Goal: Information Seeking & Learning: Learn about a topic

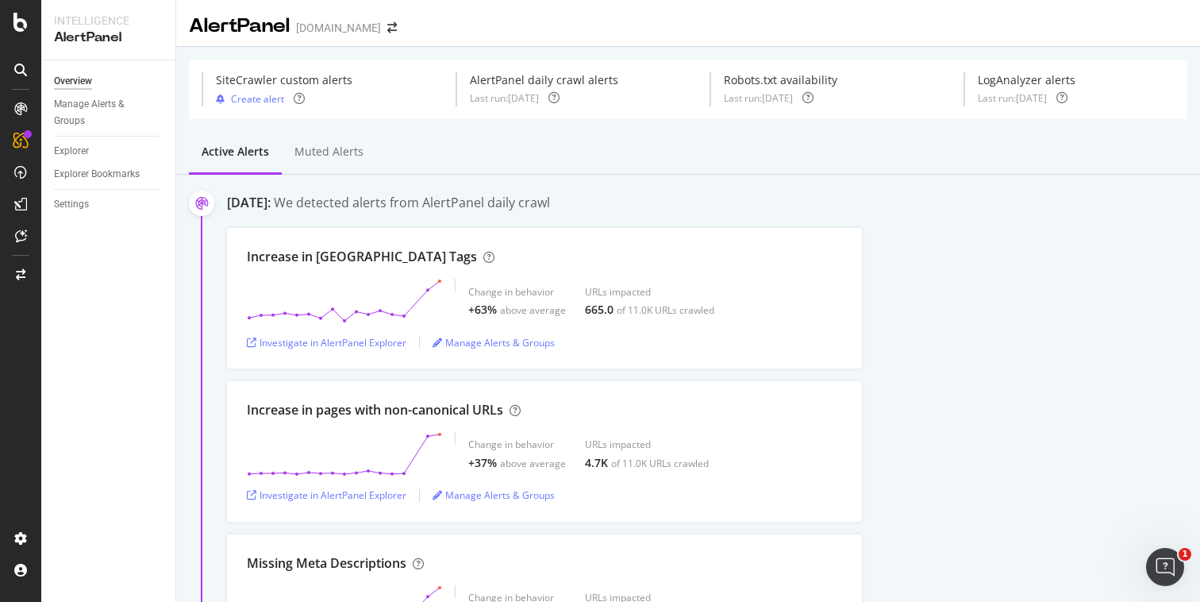
scroll to position [618, 0]
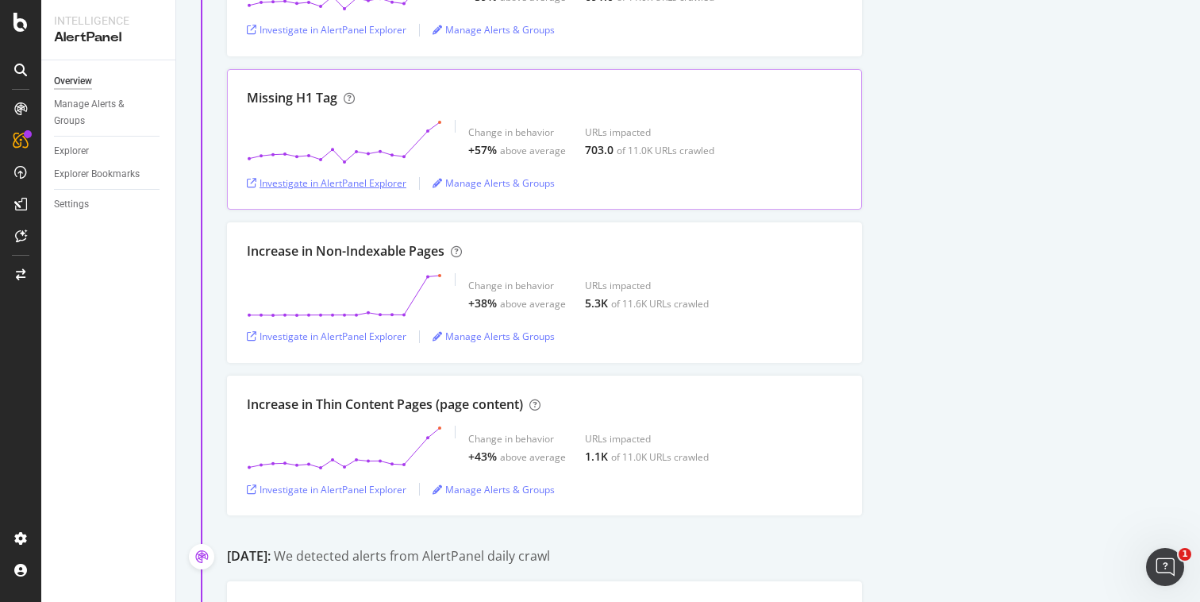
click at [382, 187] on div "Investigate in AlertPanel Explorer" at bounding box center [327, 182] width 160 height 13
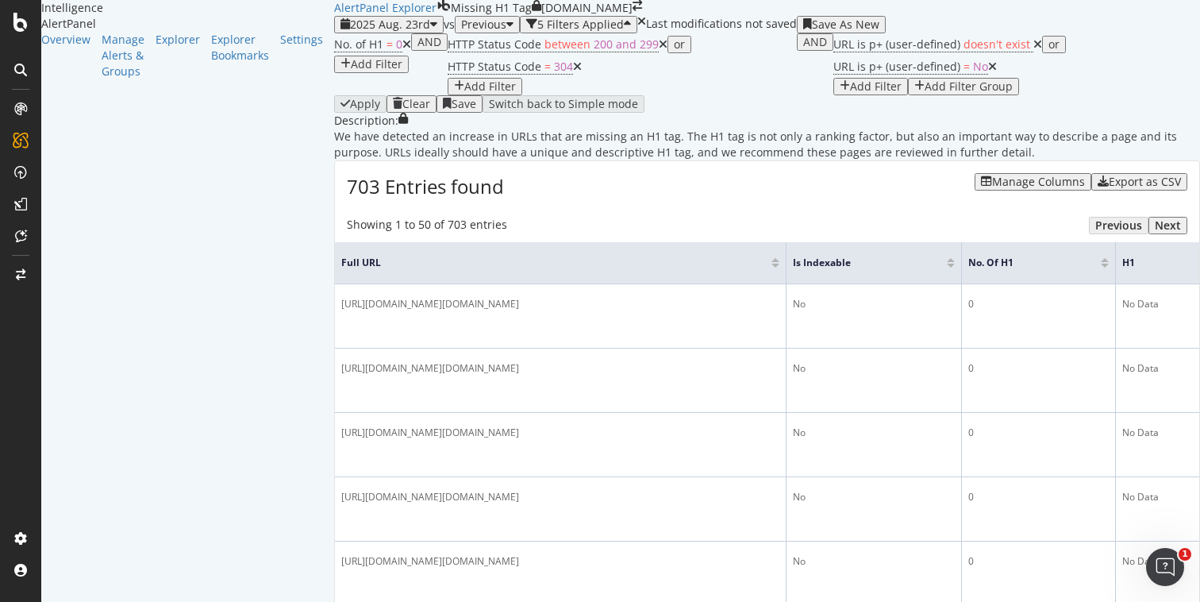
click at [925, 93] on div "Add Filter Group" at bounding box center [969, 86] width 88 height 13
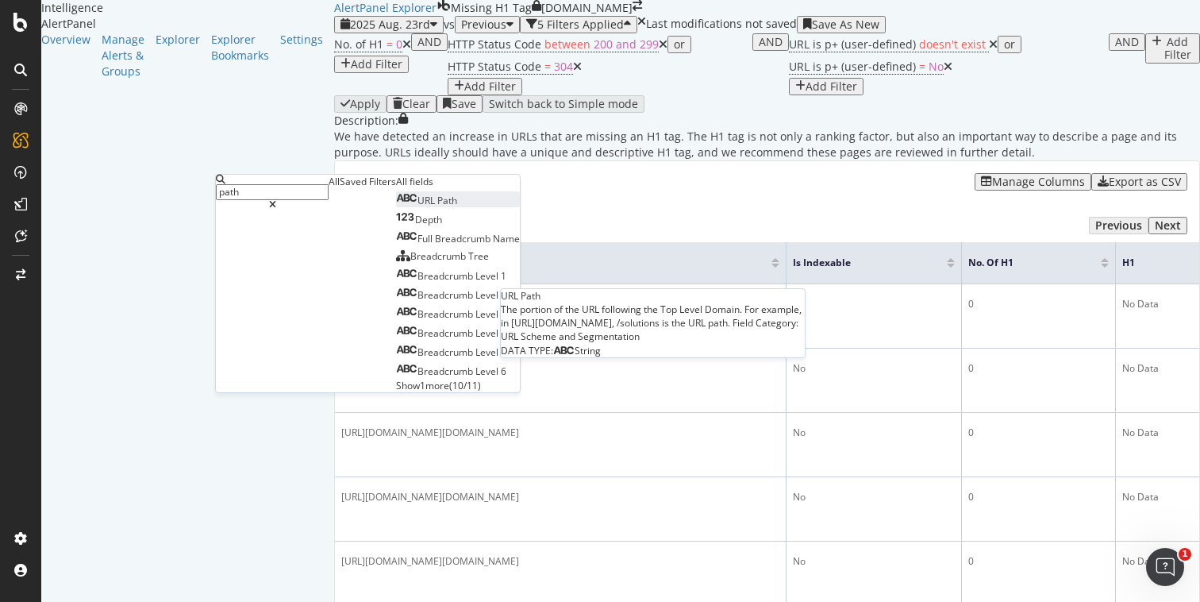
type input "path"
click at [437, 207] on span "Path" at bounding box center [447, 200] width 20 height 13
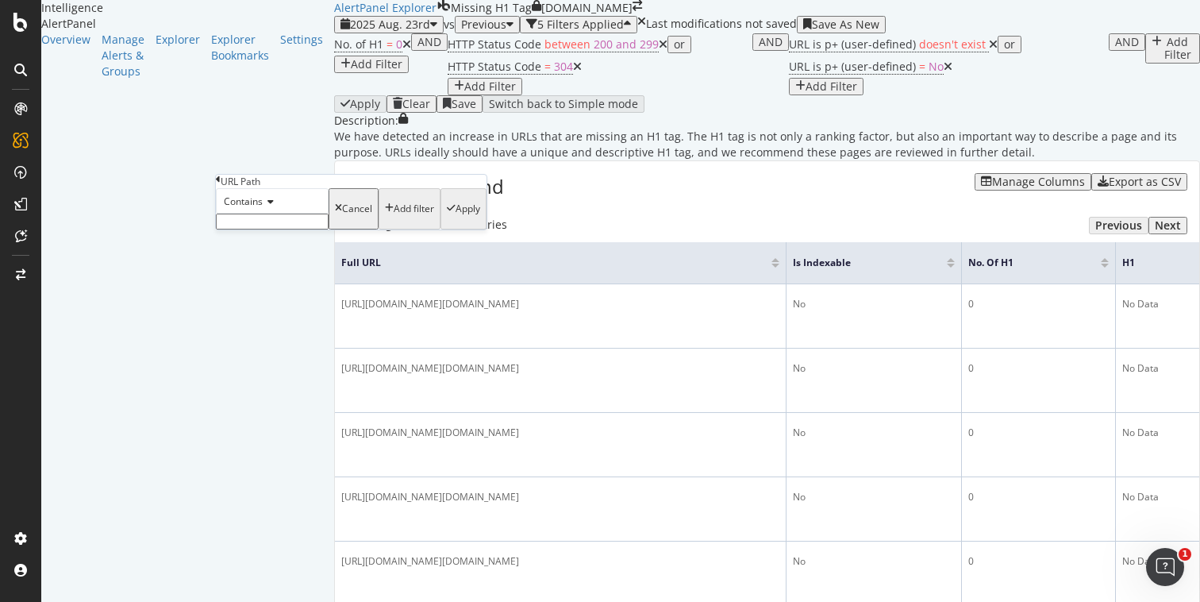
click at [270, 206] on icon at bounding box center [268, 202] width 11 height 10
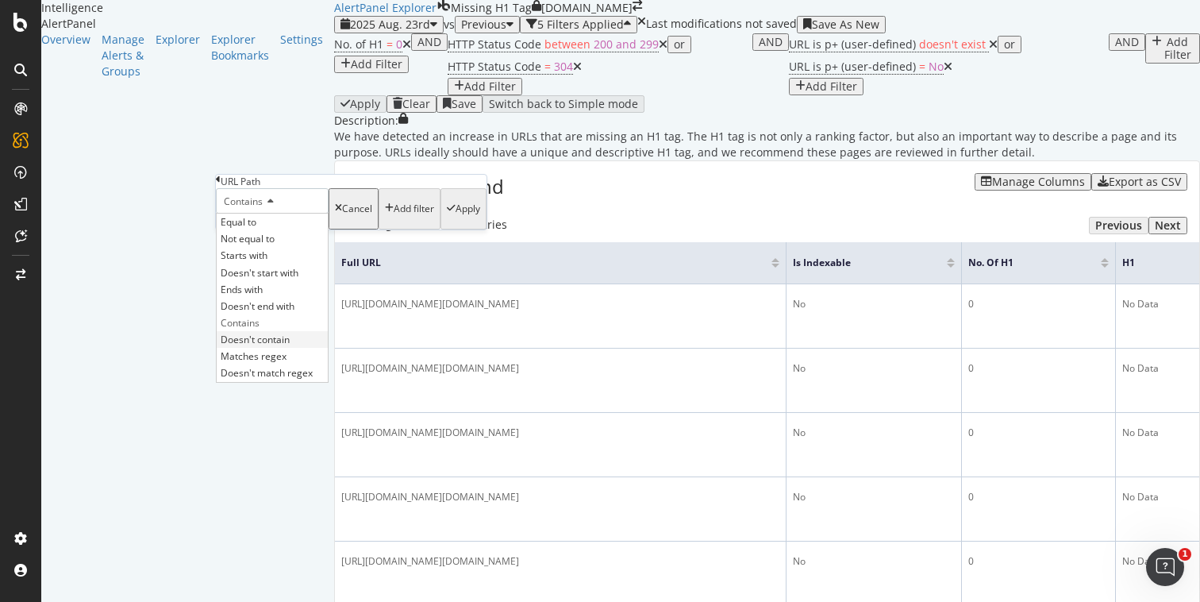
click at [275, 346] on span "Doesn't contain" at bounding box center [255, 339] width 69 height 13
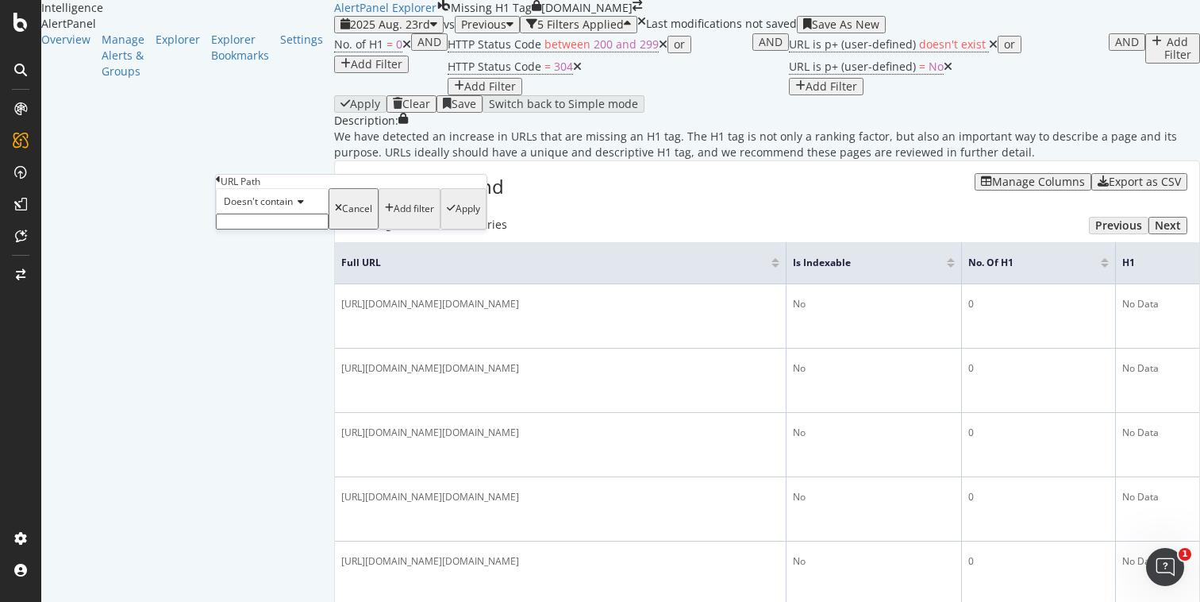
click at [291, 229] on input "text" at bounding box center [272, 222] width 113 height 16
type input "login?"
click at [456, 219] on div "Apply" at bounding box center [468, 213] width 25 height 11
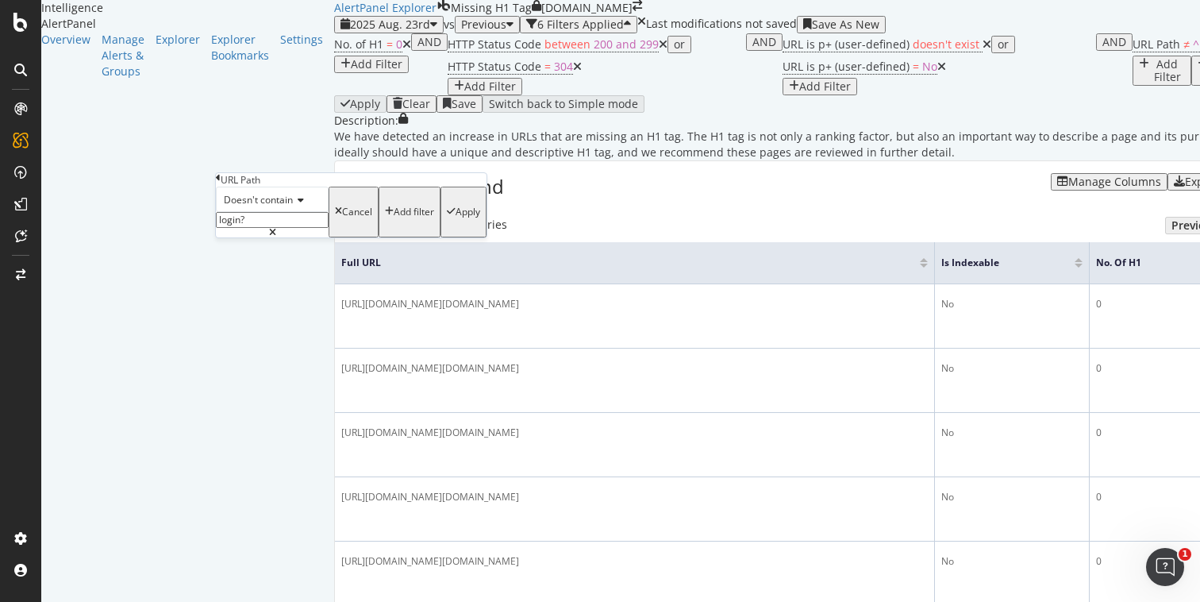
click at [282, 228] on input "login?" at bounding box center [272, 220] width 113 height 16
click at [233, 228] on input "login?" at bounding box center [272, 220] width 113 height 16
type input "/login?"
click at [456, 218] on div "Apply" at bounding box center [468, 211] width 25 height 11
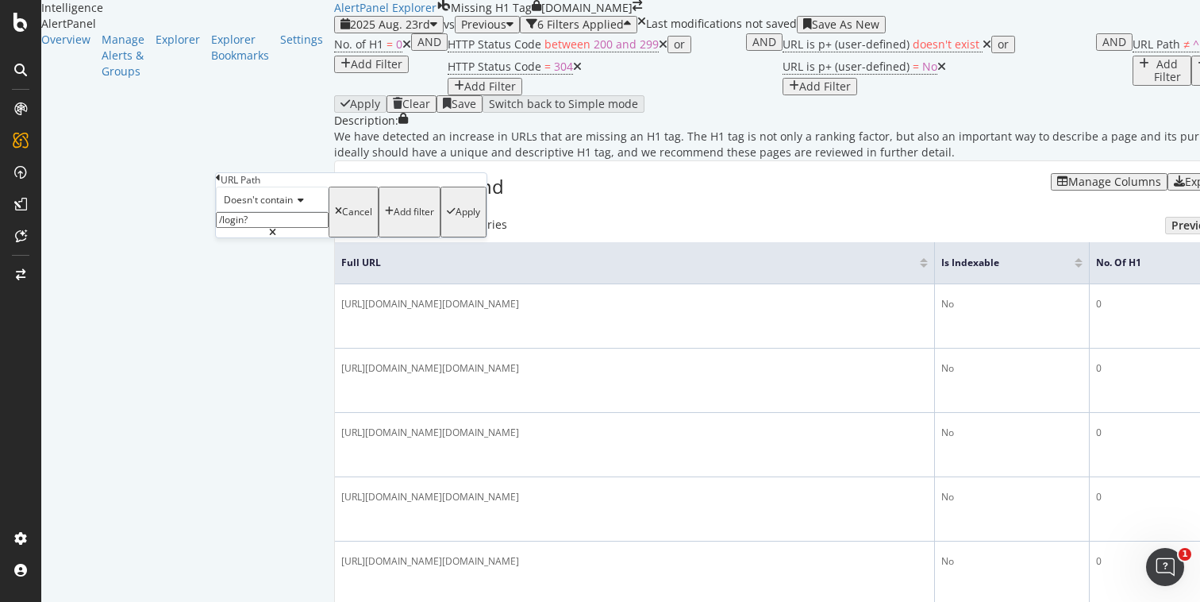
click at [221, 183] on icon at bounding box center [218, 178] width 5 height 10
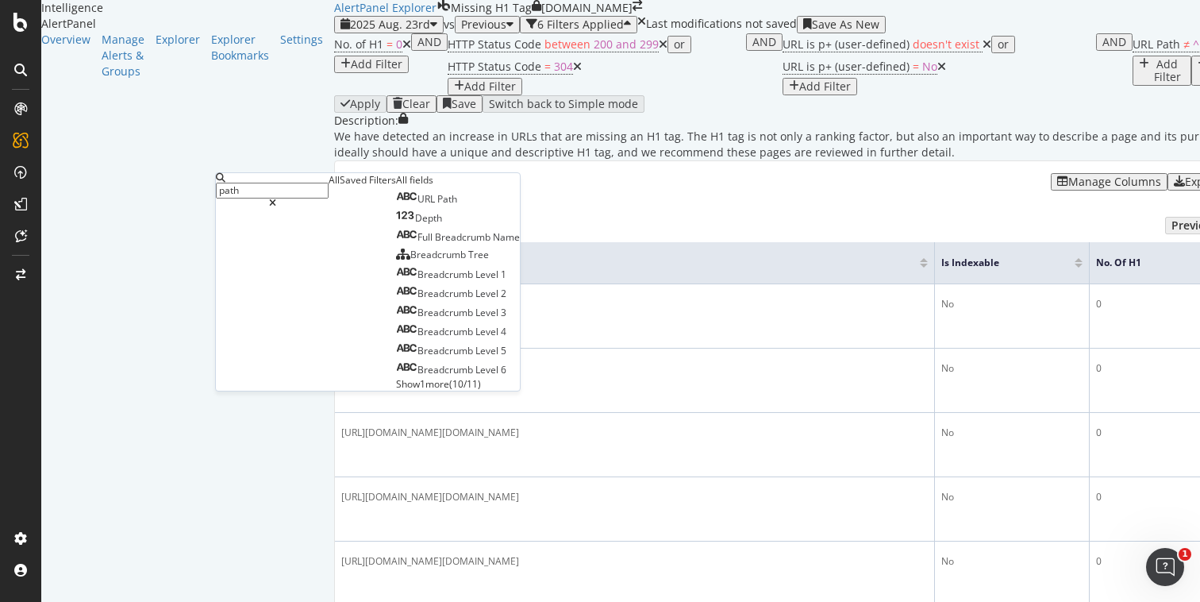
click at [298, 191] on input "path" at bounding box center [272, 191] width 113 height 16
type input "p"
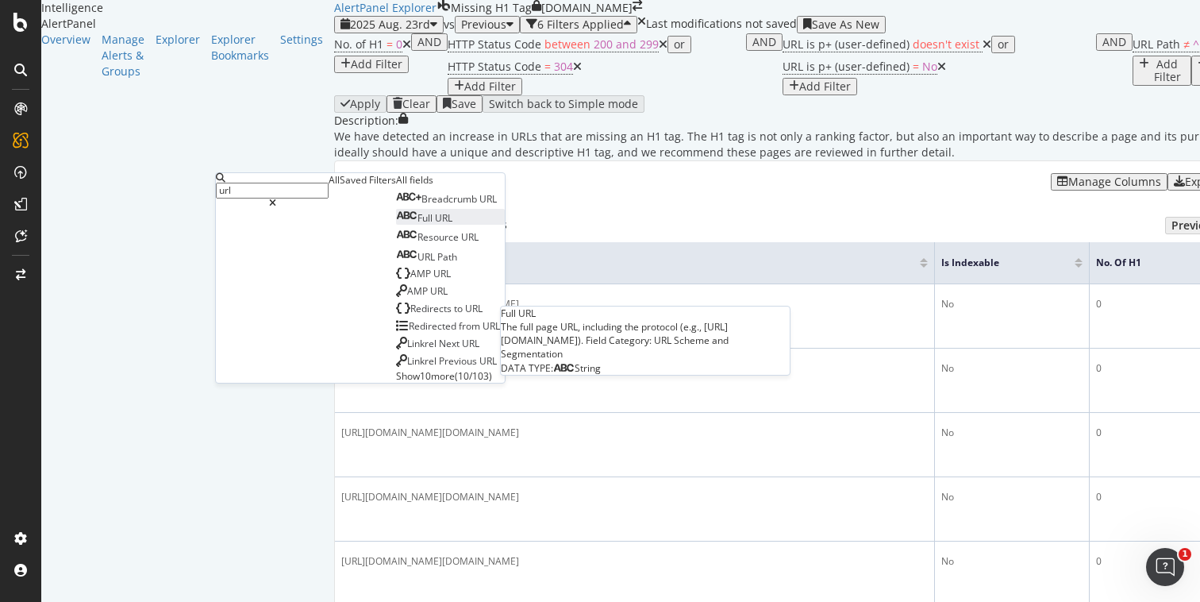
type input "url"
click at [418, 225] on span "Full" at bounding box center [426, 217] width 17 height 13
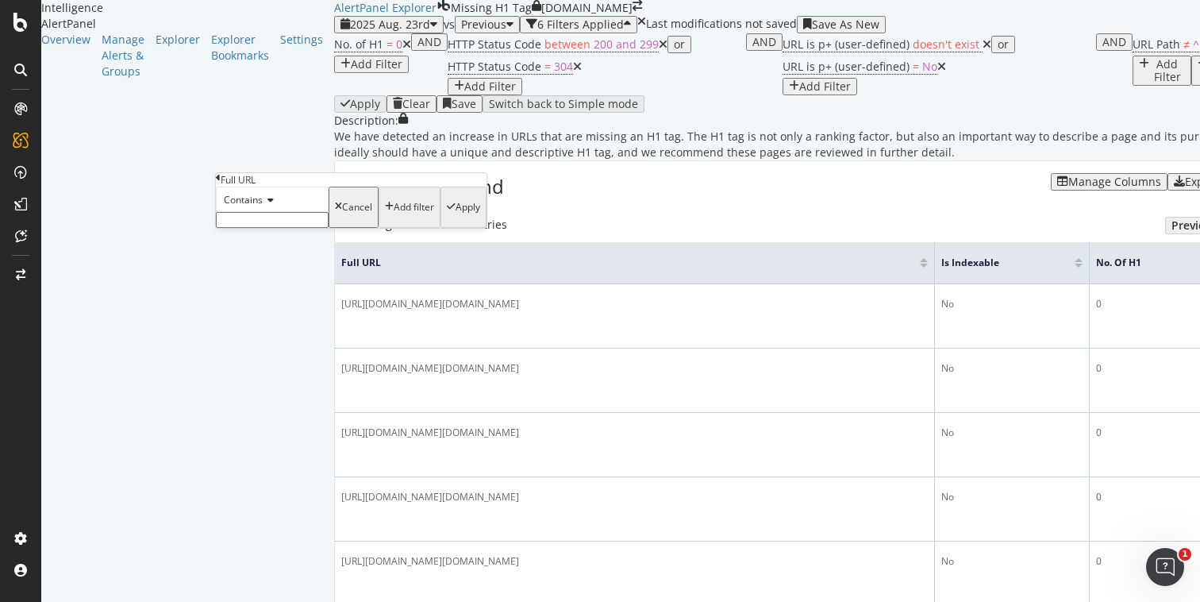
click at [269, 205] on icon at bounding box center [268, 200] width 11 height 10
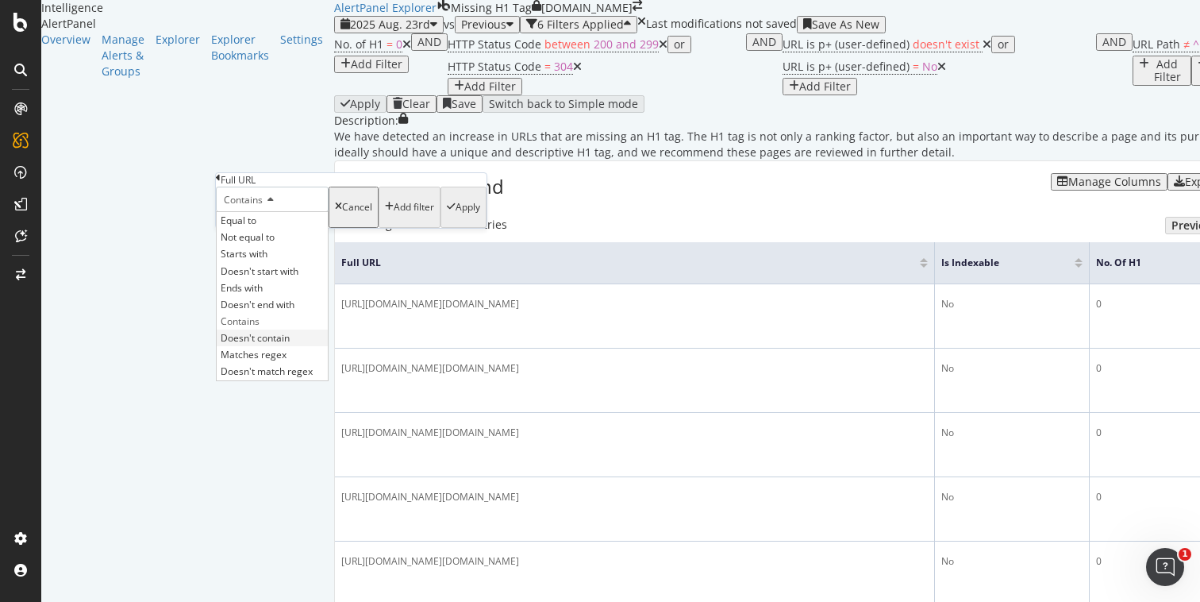
click at [272, 345] on span "Doesn't contain" at bounding box center [255, 337] width 69 height 13
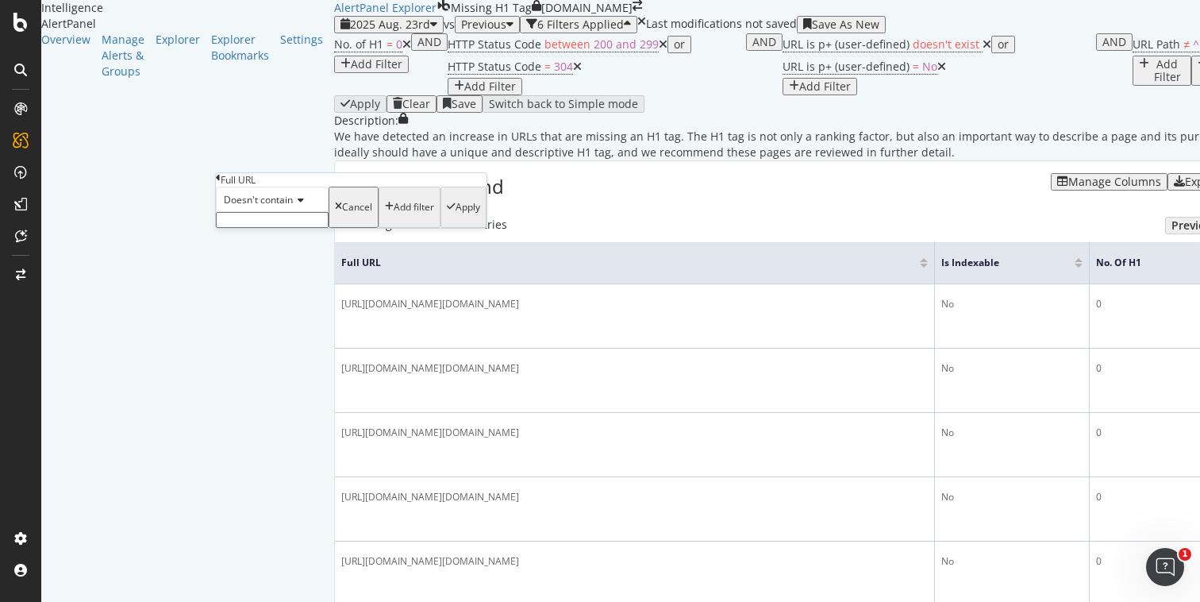
click at [269, 228] on input "text" at bounding box center [272, 220] width 113 height 16
type input "/login?"
click at [456, 218] on div "Apply" at bounding box center [468, 211] width 25 height 11
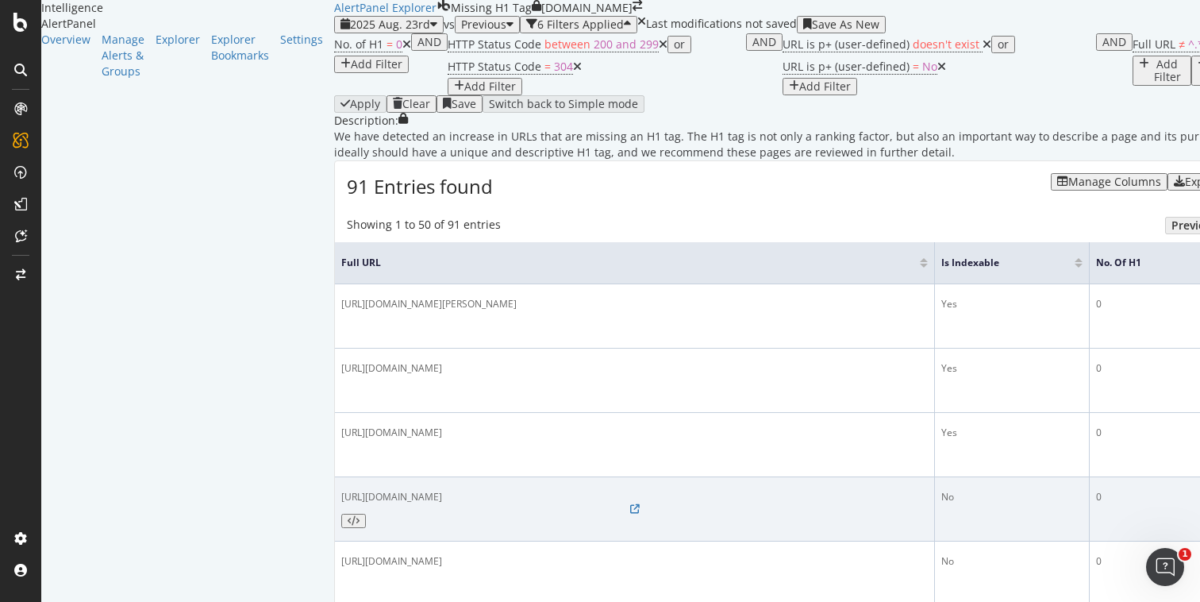
scroll to position [5, 0]
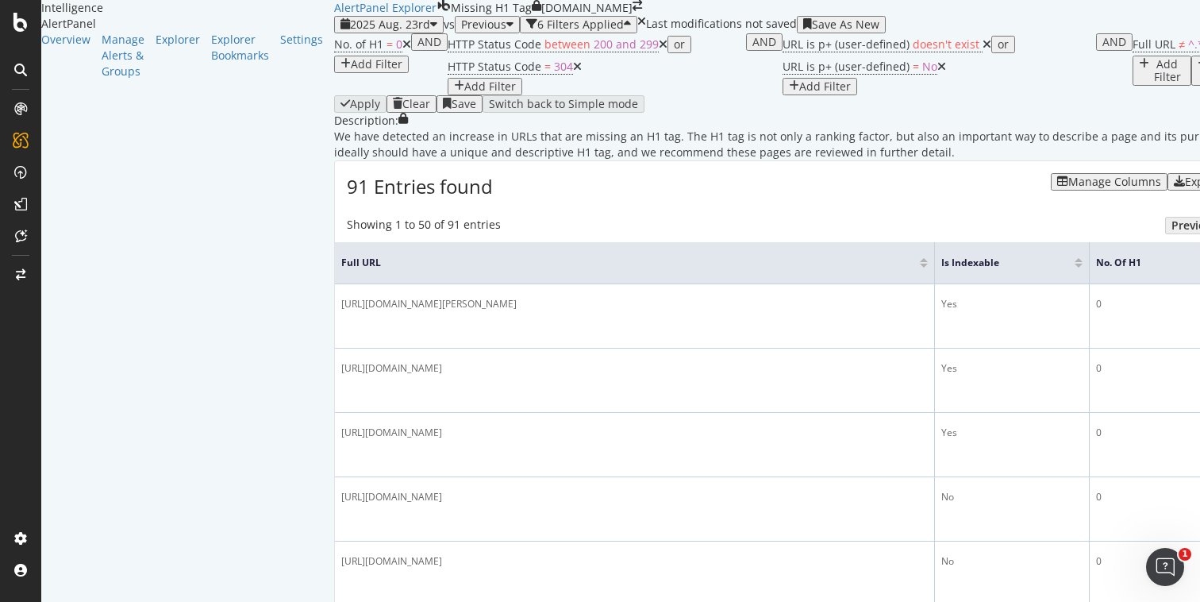
click at [1150, 83] on div "Add Filter" at bounding box center [1167, 70] width 35 height 25
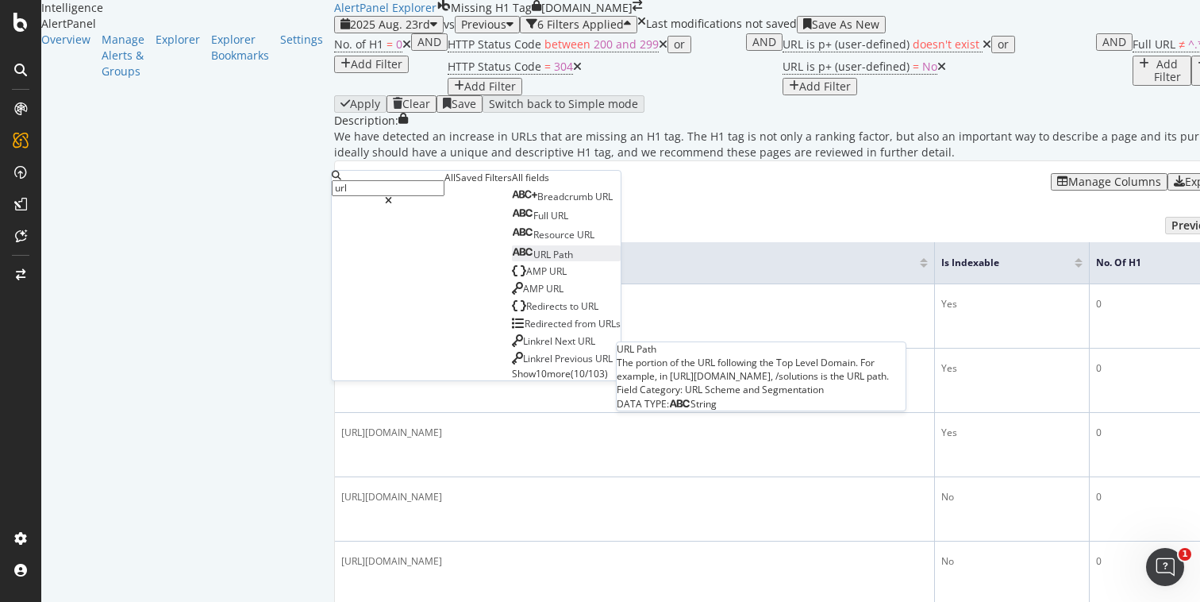
click at [553, 261] on span "Path" at bounding box center [563, 254] width 20 height 13
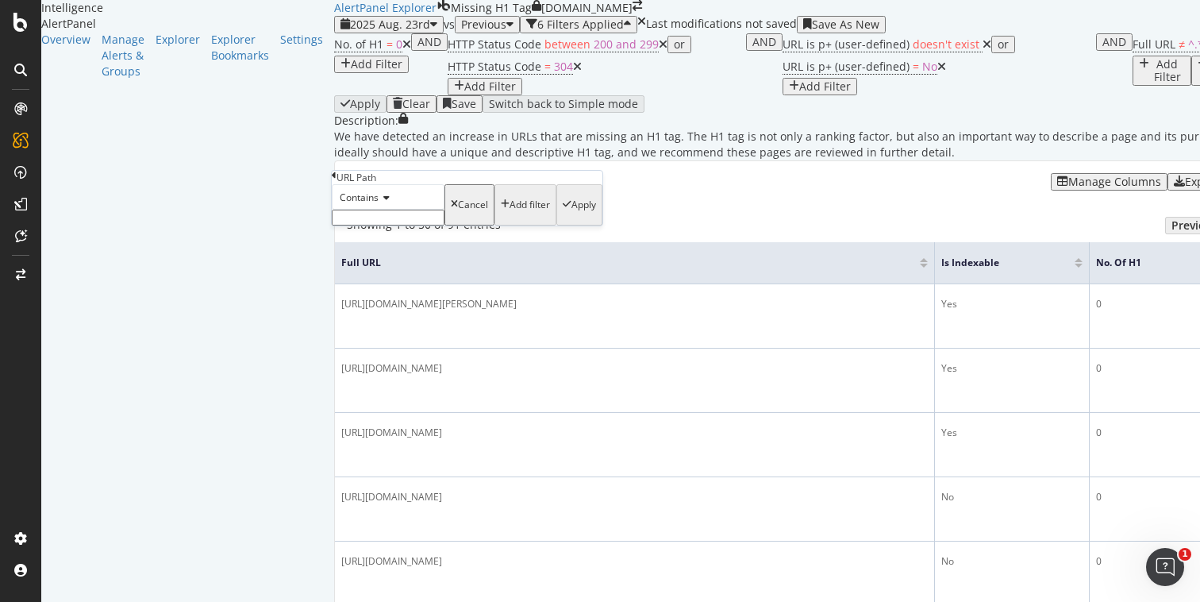
click at [374, 204] on span "Contains" at bounding box center [359, 197] width 39 height 13
click at [426, 207] on div "Contains Equal to Not equal to Starts with Doesn't start with Ends with Doesn't…" at bounding box center [467, 204] width 271 height 41
click at [344, 183] on div "URL Path" at bounding box center [467, 177] width 271 height 13
click at [337, 180] on icon at bounding box center [334, 176] width 5 height 10
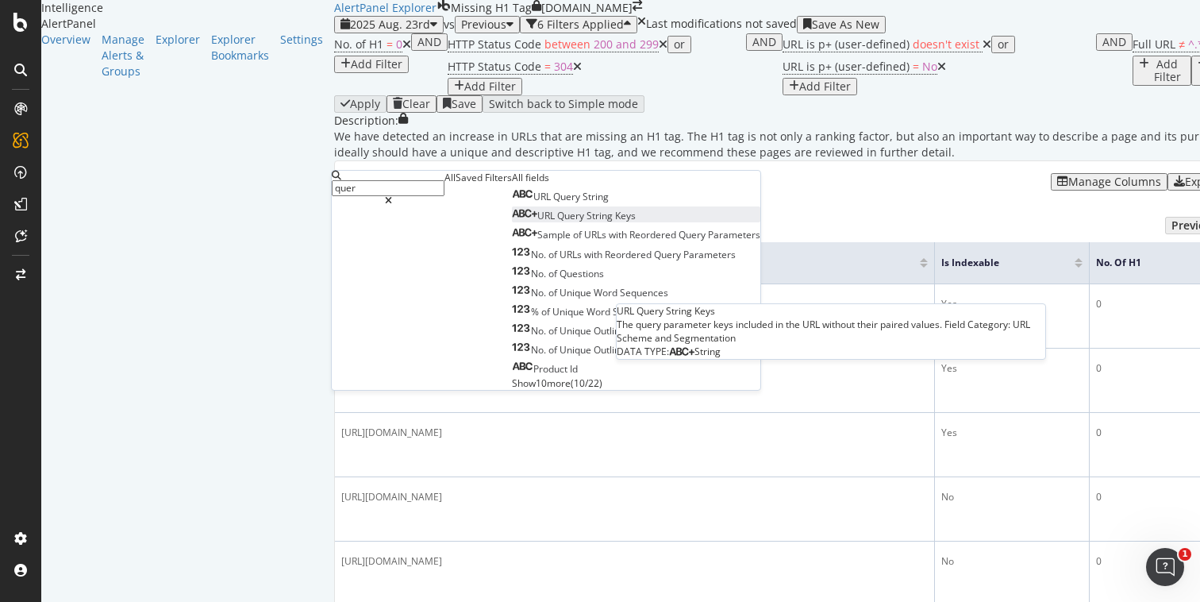
type input "quer"
click at [557, 222] on span "Query" at bounding box center [571, 215] width 29 height 13
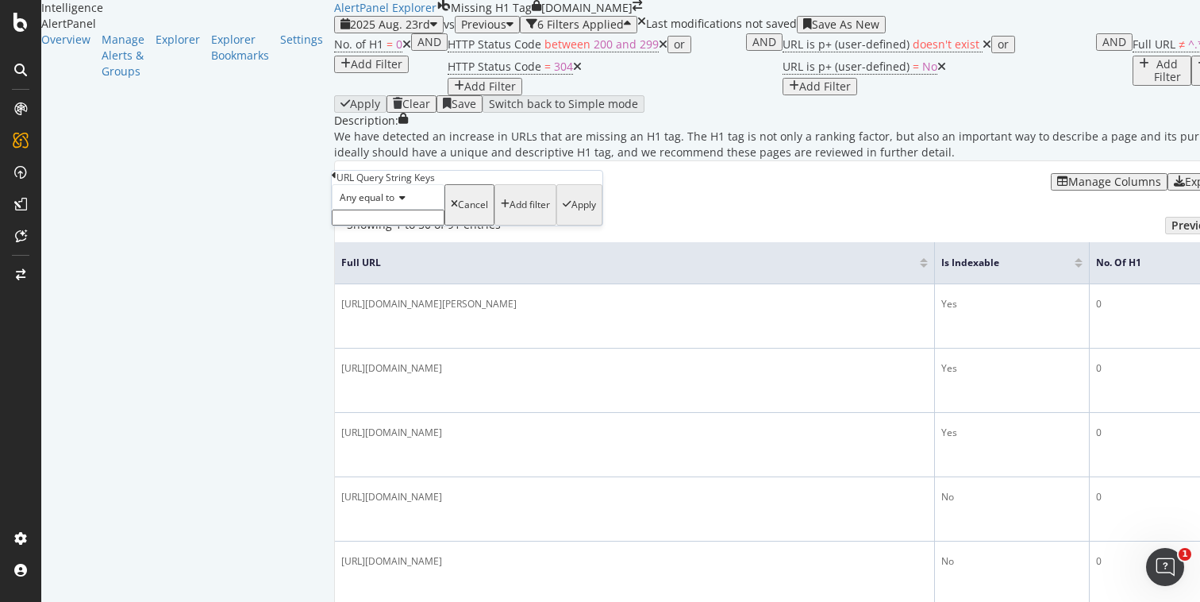
click at [391, 204] on span "Any equal to" at bounding box center [367, 197] width 55 height 13
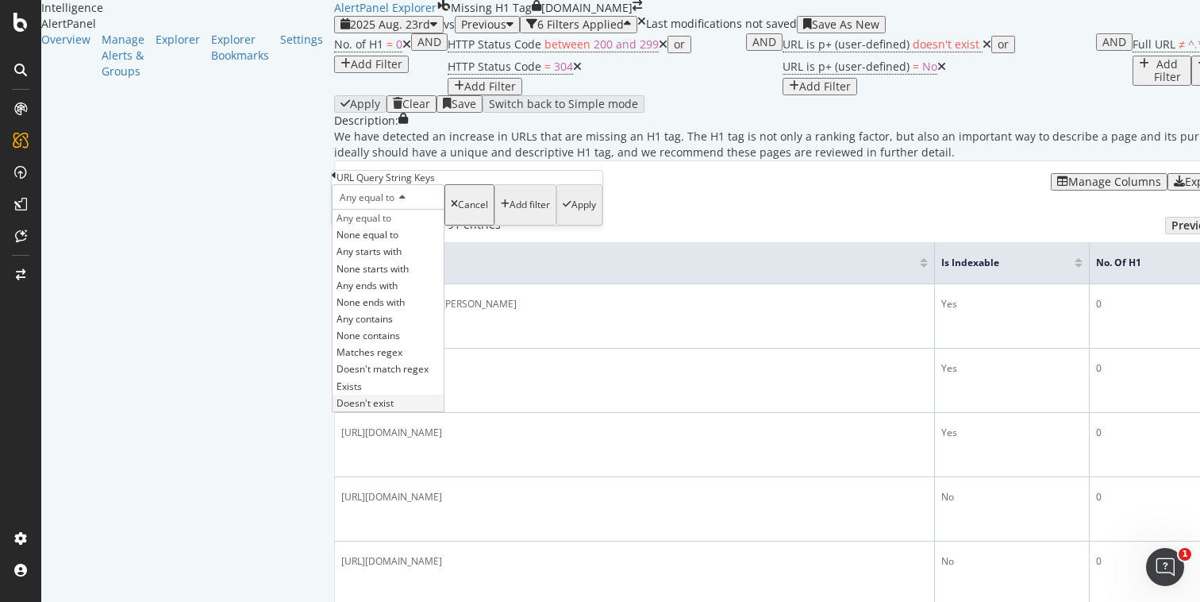
click at [394, 410] on span "Doesn't exist" at bounding box center [365, 402] width 57 height 13
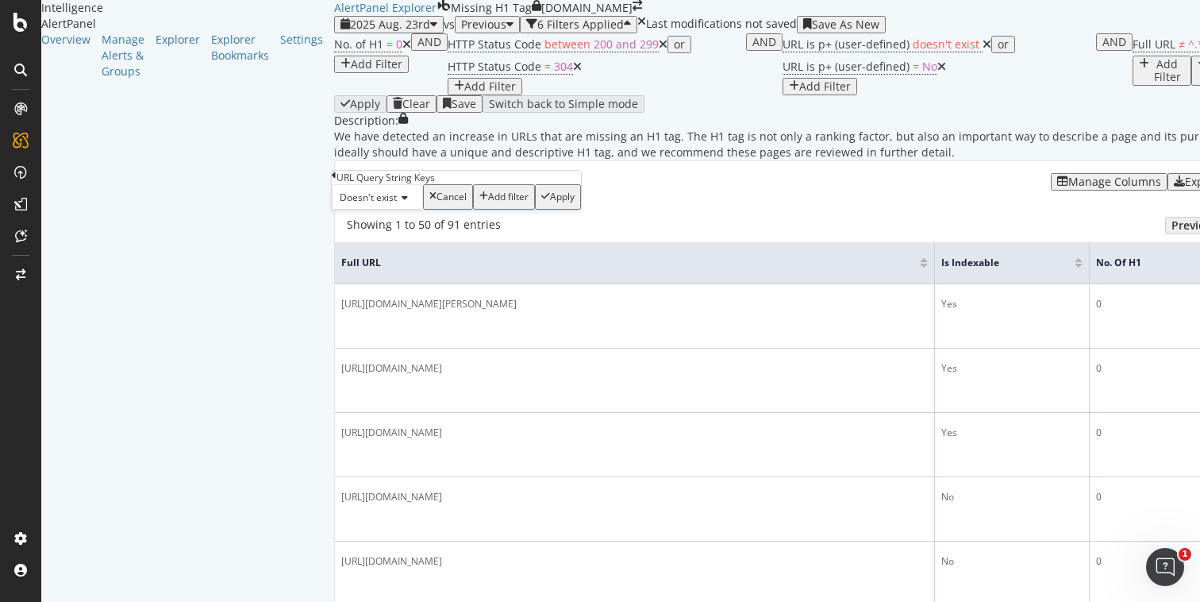
click at [550, 202] on div "Apply" at bounding box center [562, 196] width 25 height 11
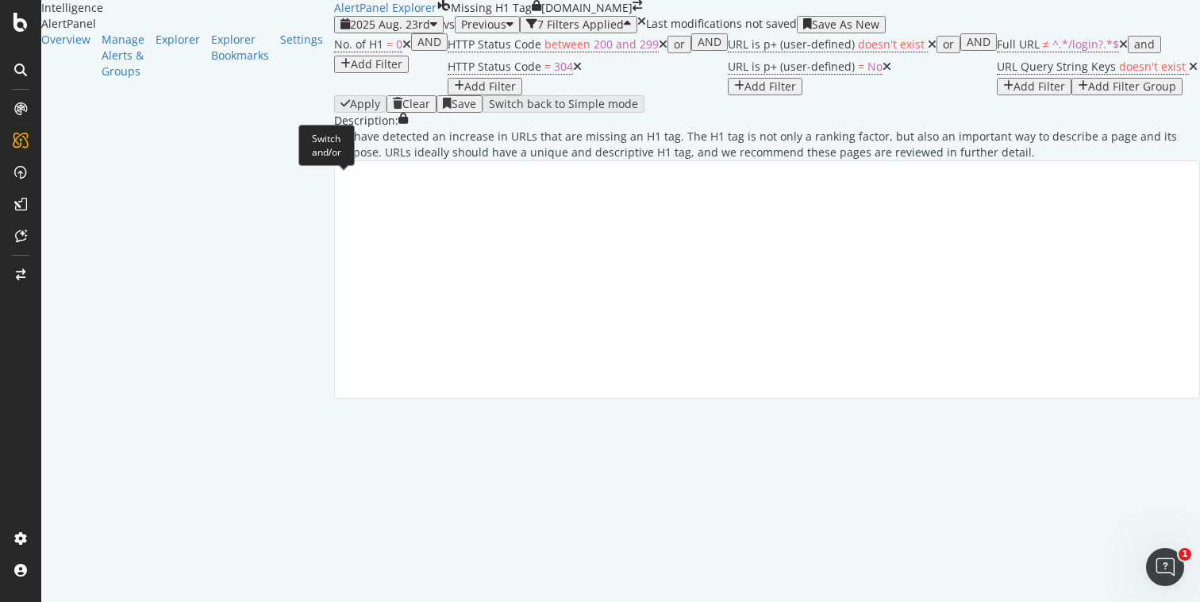
click at [1135, 51] on div "and" at bounding box center [1145, 44] width 21 height 13
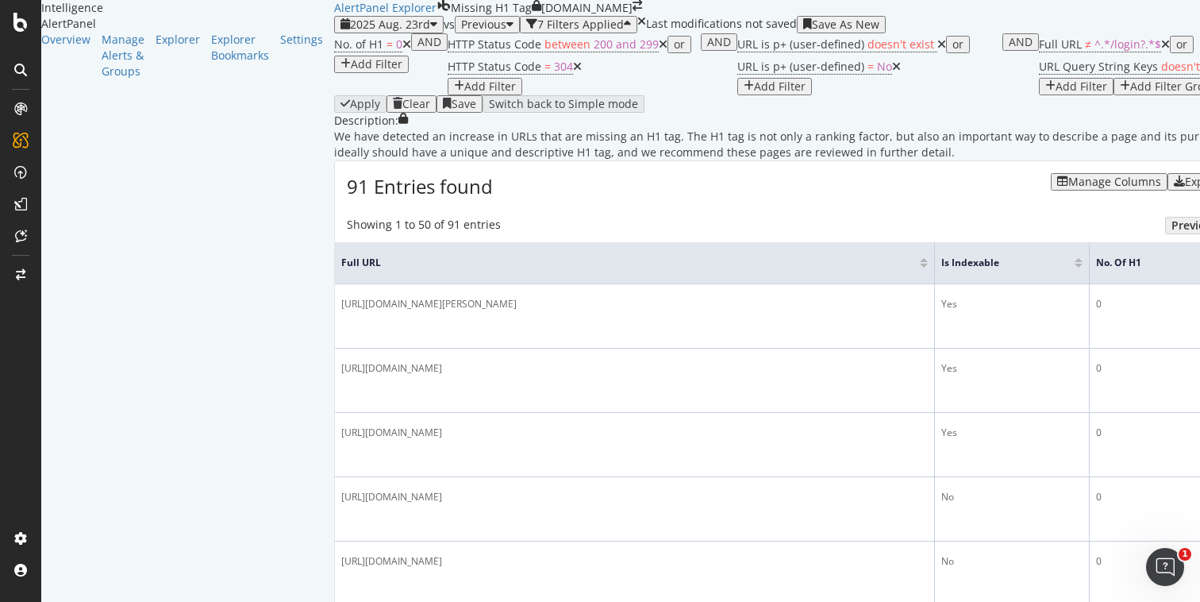
scroll to position [47, 0]
click at [1177, 51] on div "or" at bounding box center [1182, 44] width 11 height 13
click at [532, 160] on div "Description: We have detected an increase in URLs that are missing an H1 tag. T…" at bounding box center [805, 137] width 942 height 48
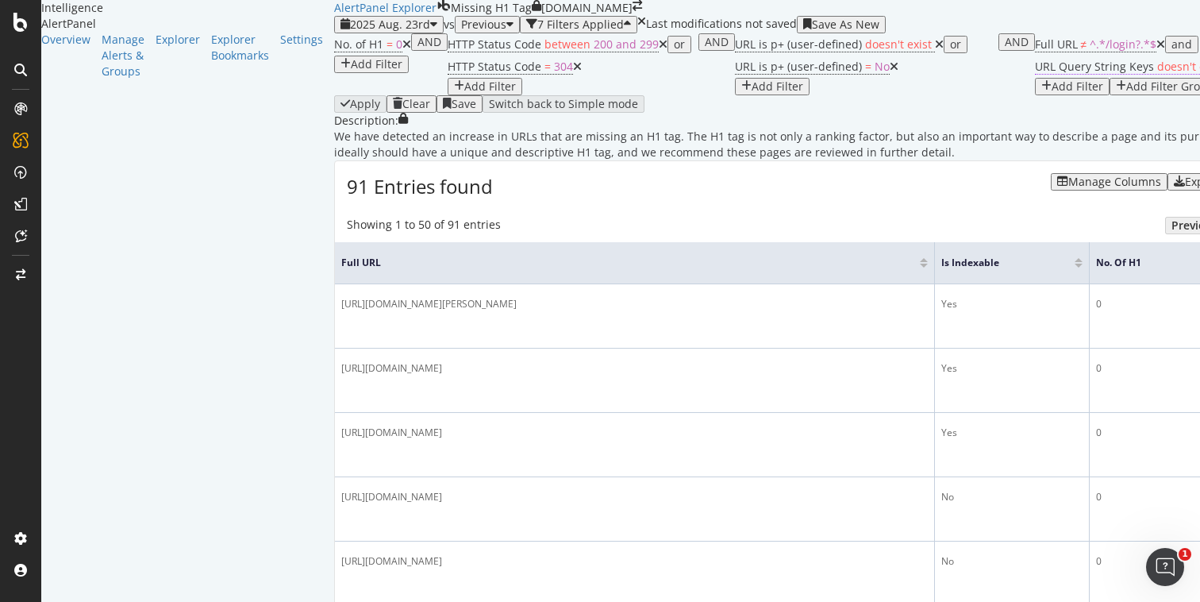
click at [1035, 74] on span "URL Query String Keys" at bounding box center [1094, 66] width 119 height 15
click at [363, 130] on icon at bounding box center [360, 126] width 5 height 10
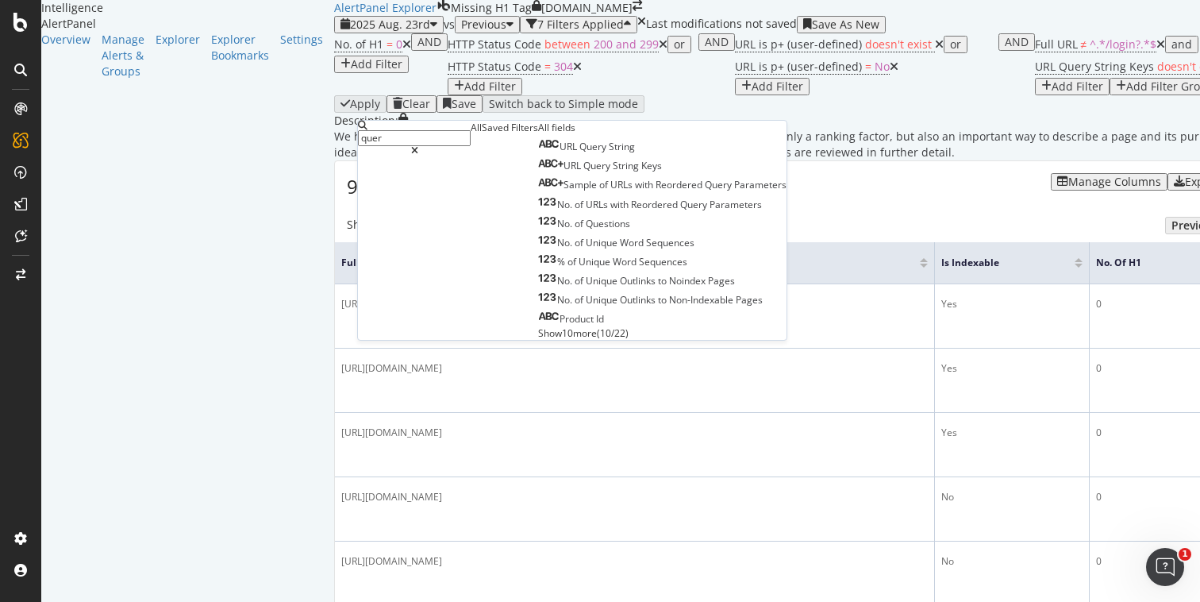
click at [411, 146] on input "quer" at bounding box center [414, 138] width 113 height 16
type input "q"
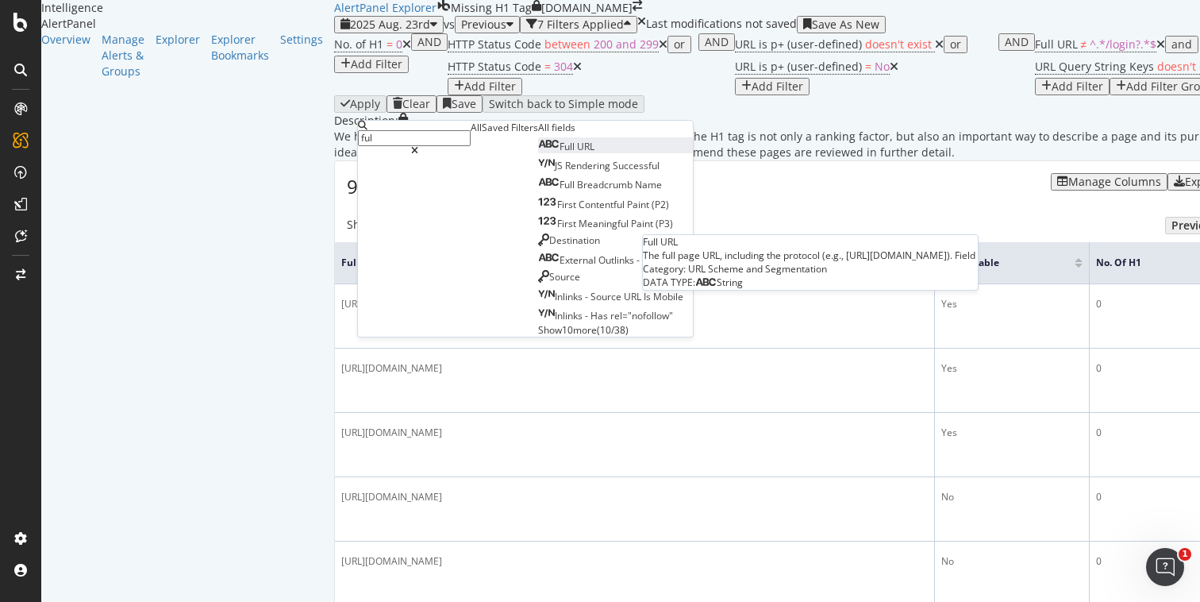
type input "ful"
click at [577, 153] on span "URL" at bounding box center [585, 146] width 17 height 13
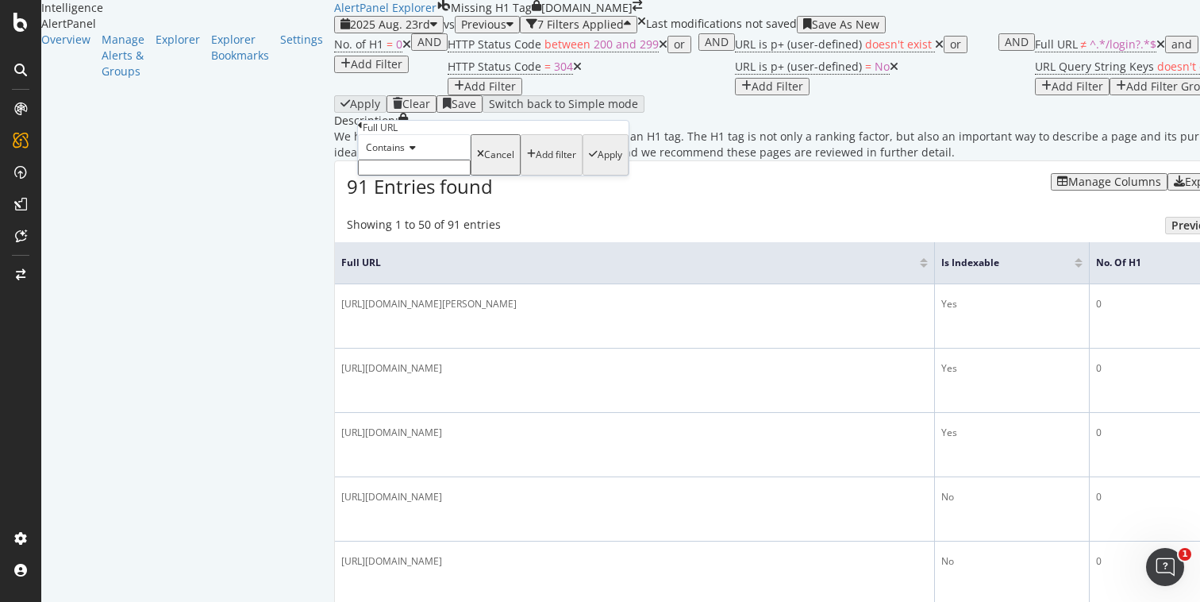
click at [416, 152] on icon at bounding box center [410, 148] width 11 height 10
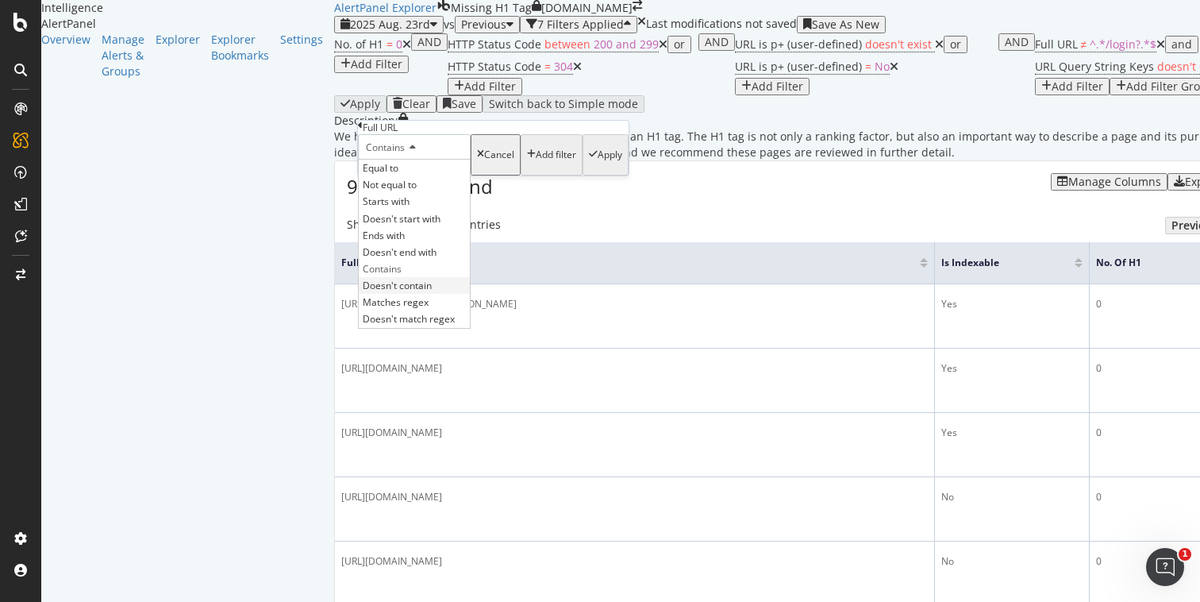
click at [424, 292] on span "Doesn't contain" at bounding box center [397, 285] width 69 height 13
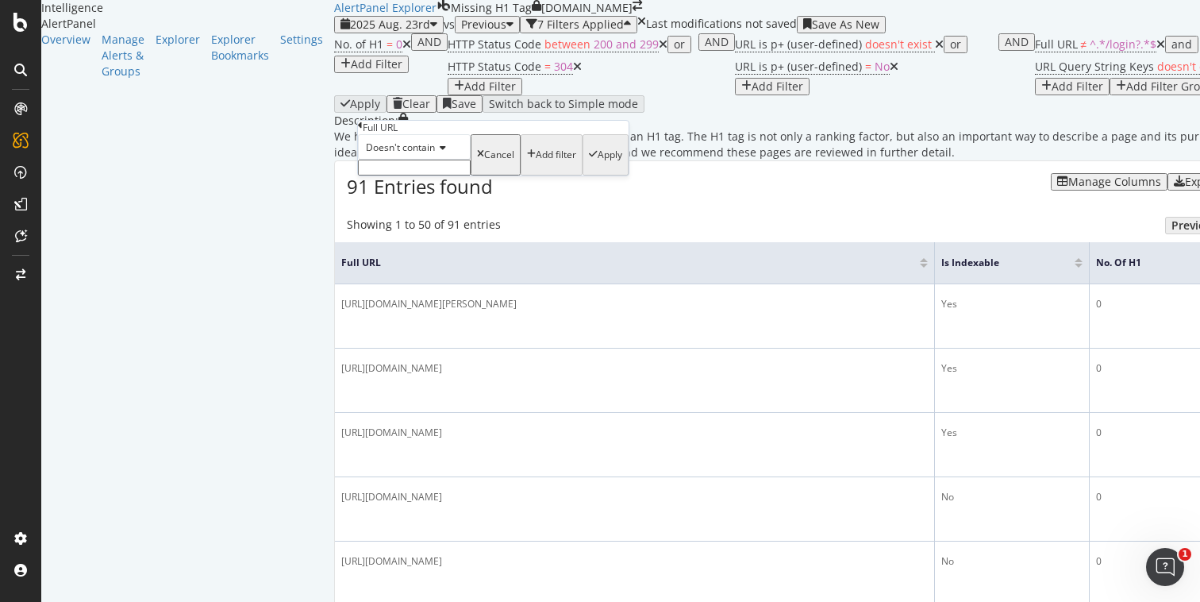
click at [426, 175] on input "text" at bounding box center [414, 168] width 113 height 16
type input "?"
click at [598, 165] on div "Apply" at bounding box center [610, 159] width 25 height 11
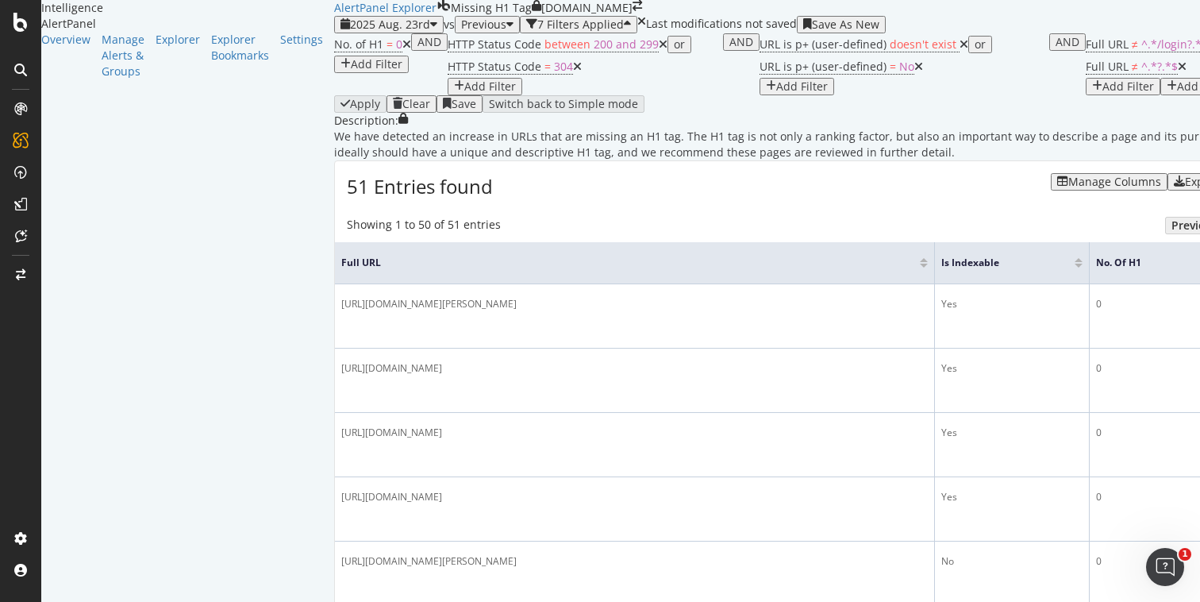
scroll to position [1132, 0]
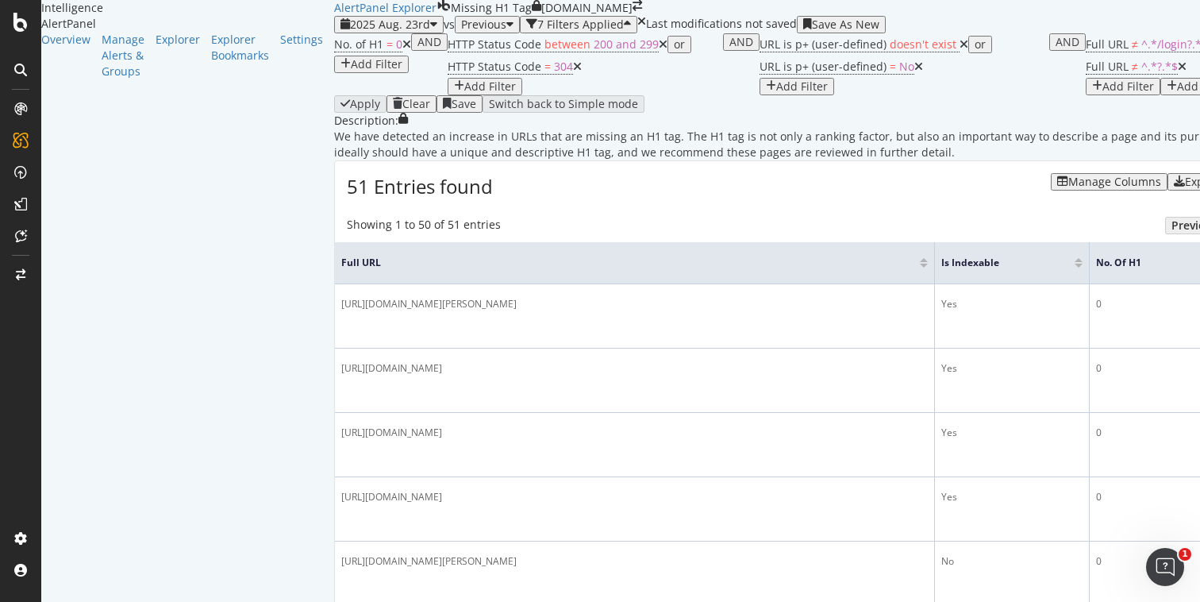
click at [135, 79] on div "Overview Manage Alerts & Groups Explorer Explorer Bookmarks Settings" at bounding box center [187, 56] width 293 height 48
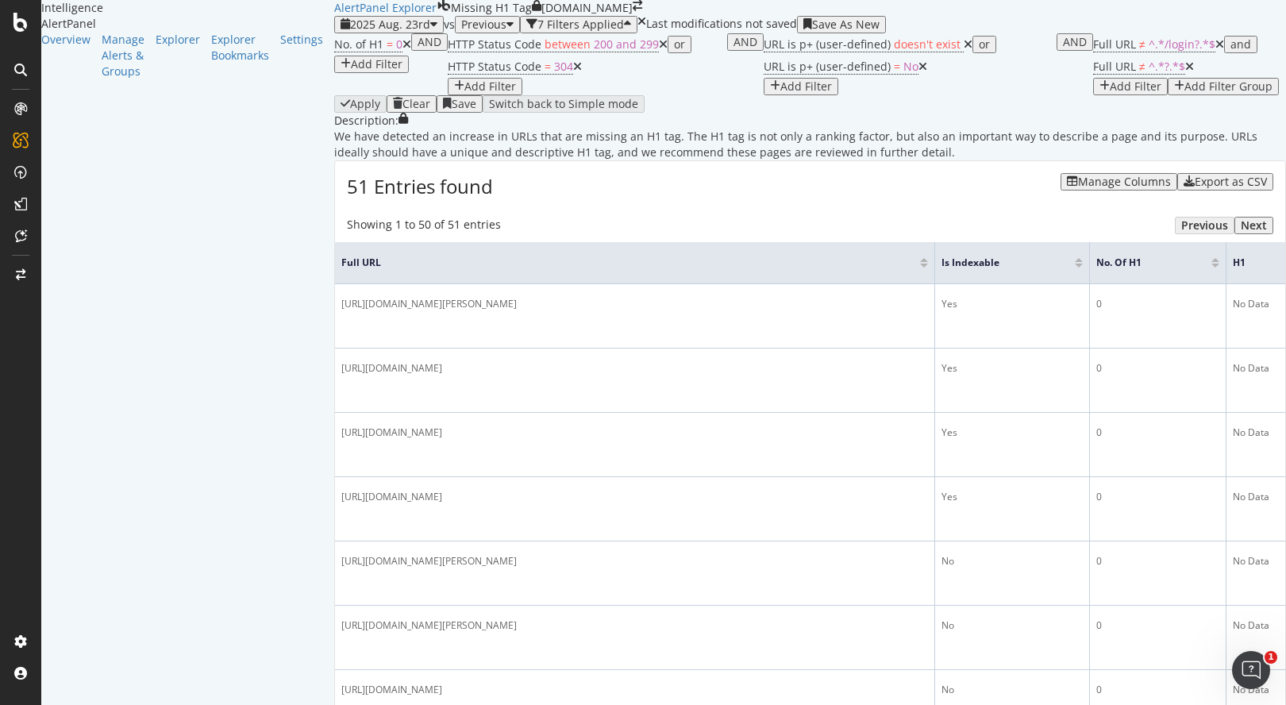
scroll to position [1961, 0]
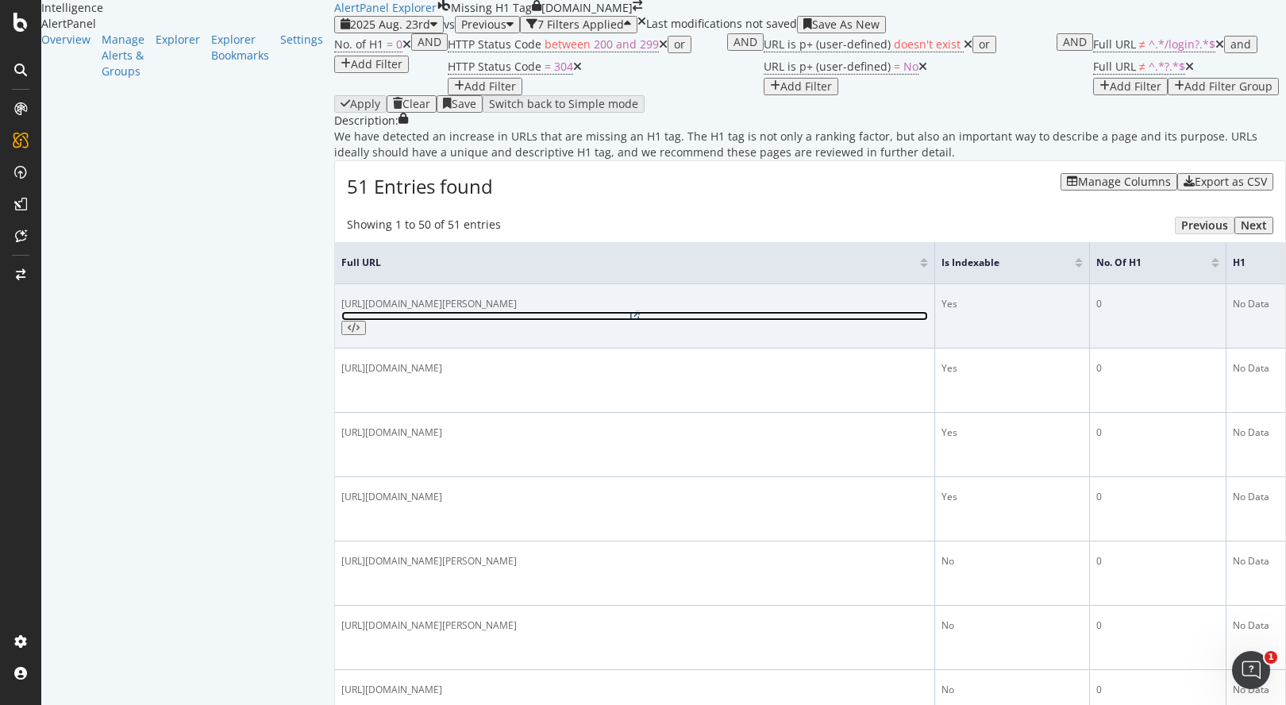
click at [630, 311] on icon at bounding box center [635, 316] width 10 height 10
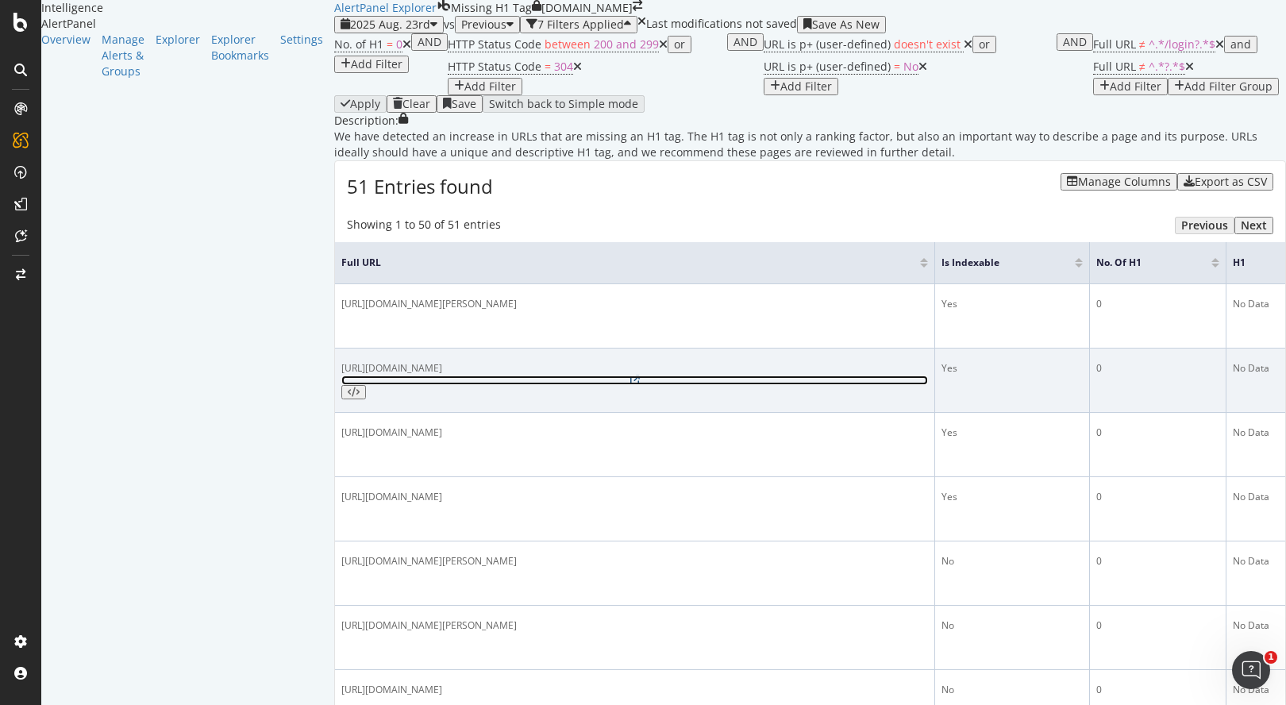
click at [630, 376] on icon at bounding box center [635, 381] width 10 height 10
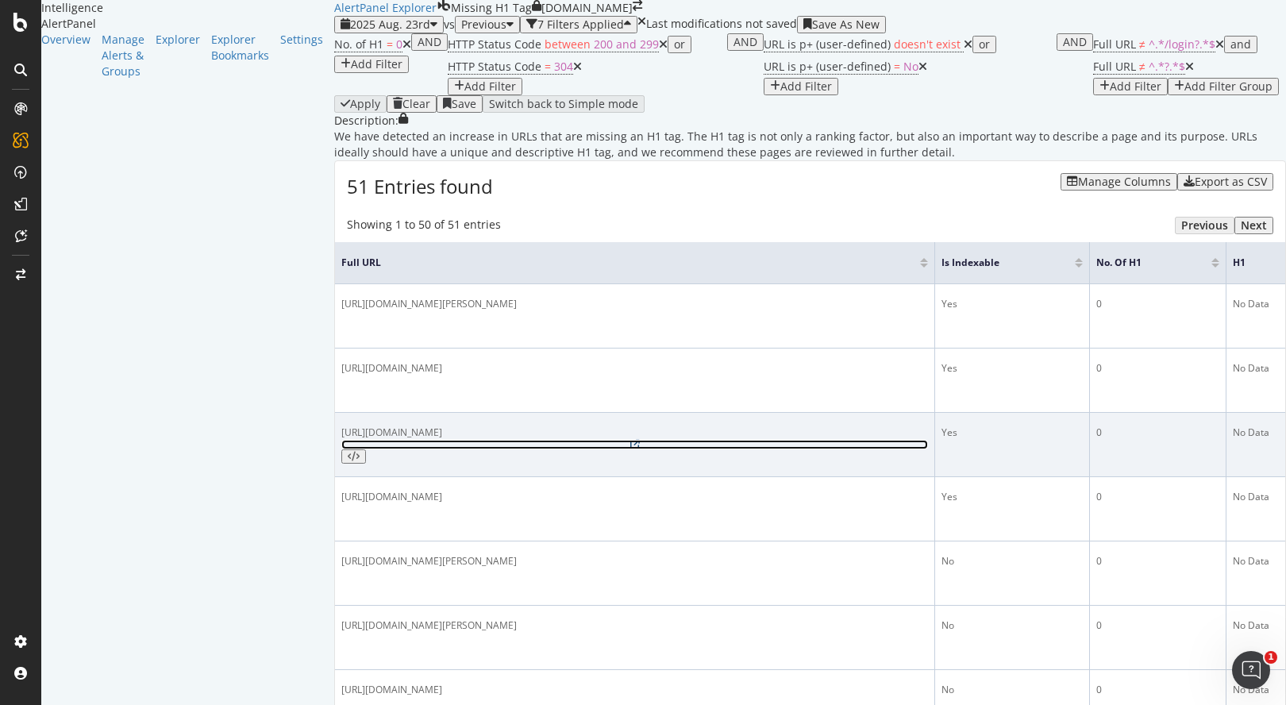
click at [630, 440] on icon at bounding box center [635, 445] width 10 height 10
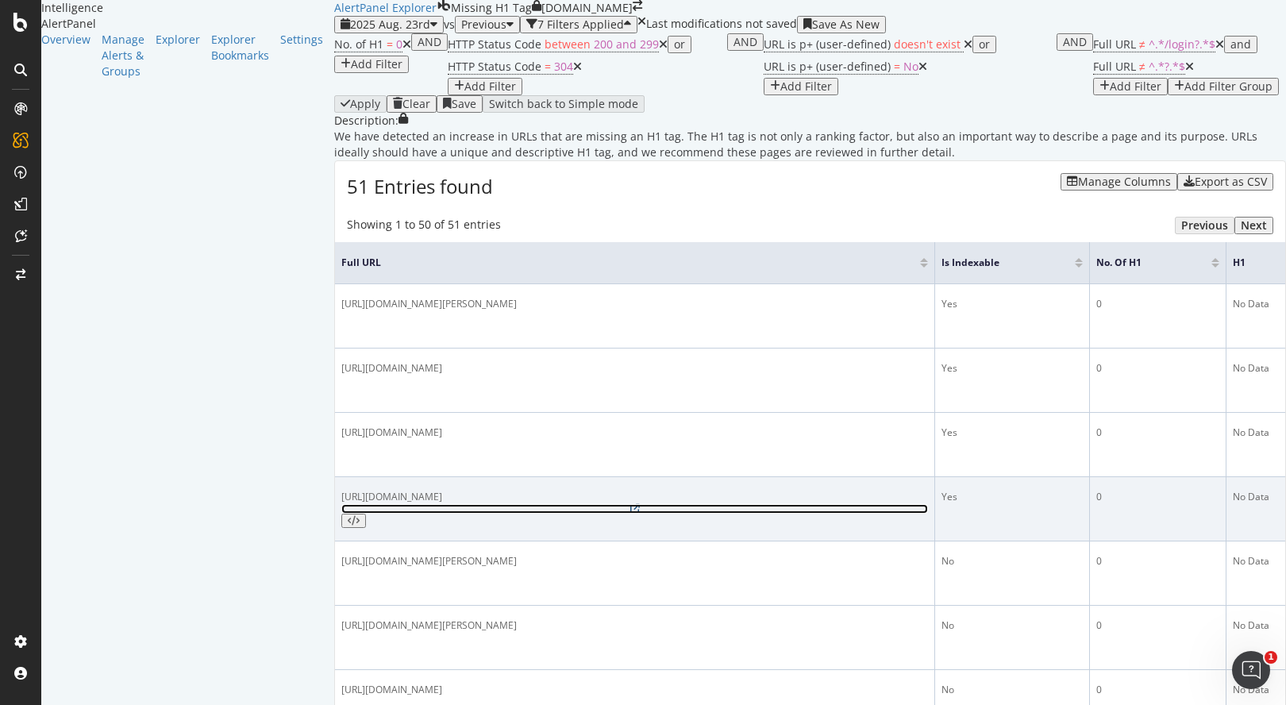
click at [630, 504] on icon at bounding box center [635, 509] width 10 height 10
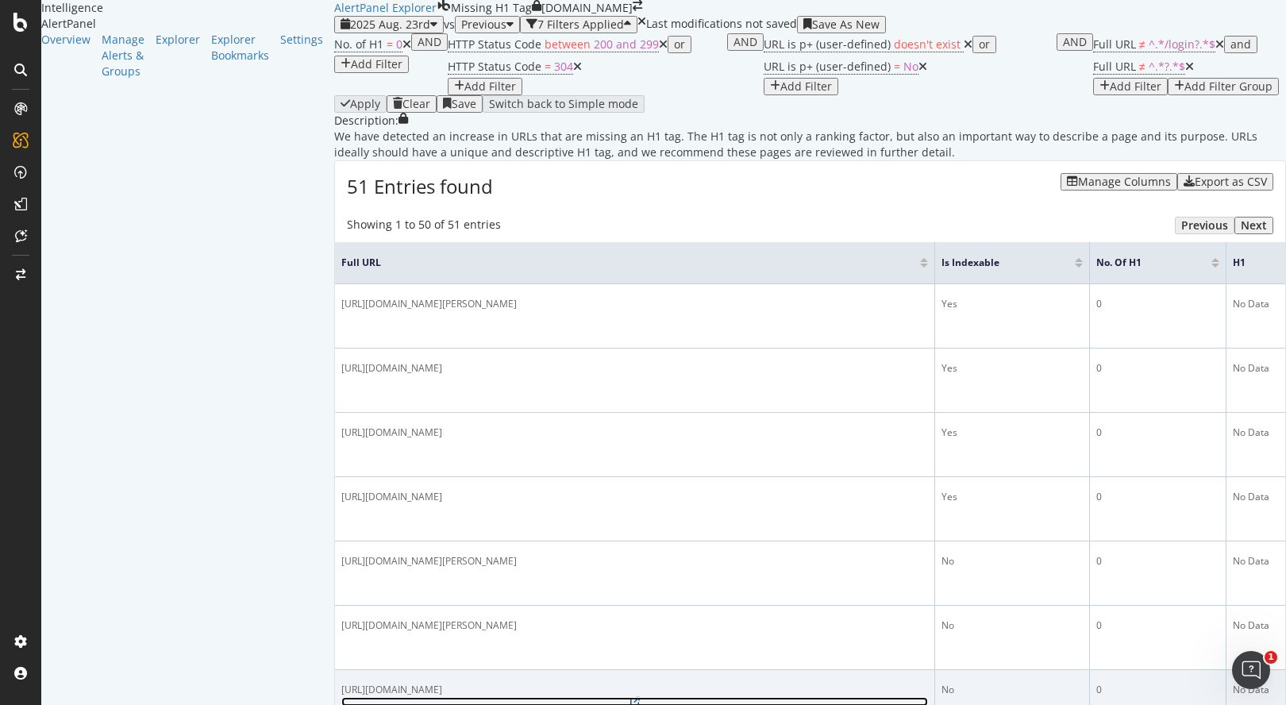
click at [630, 601] on icon at bounding box center [635, 702] width 10 height 10
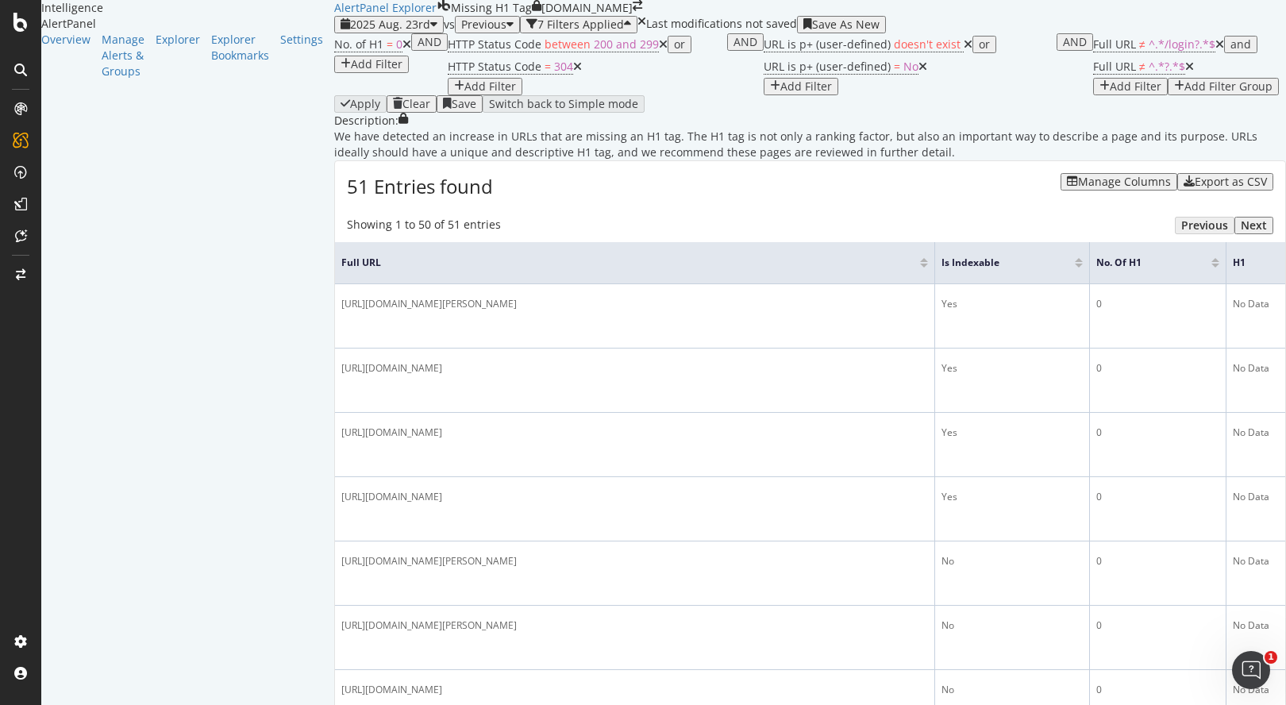
scroll to position [1037, 0]
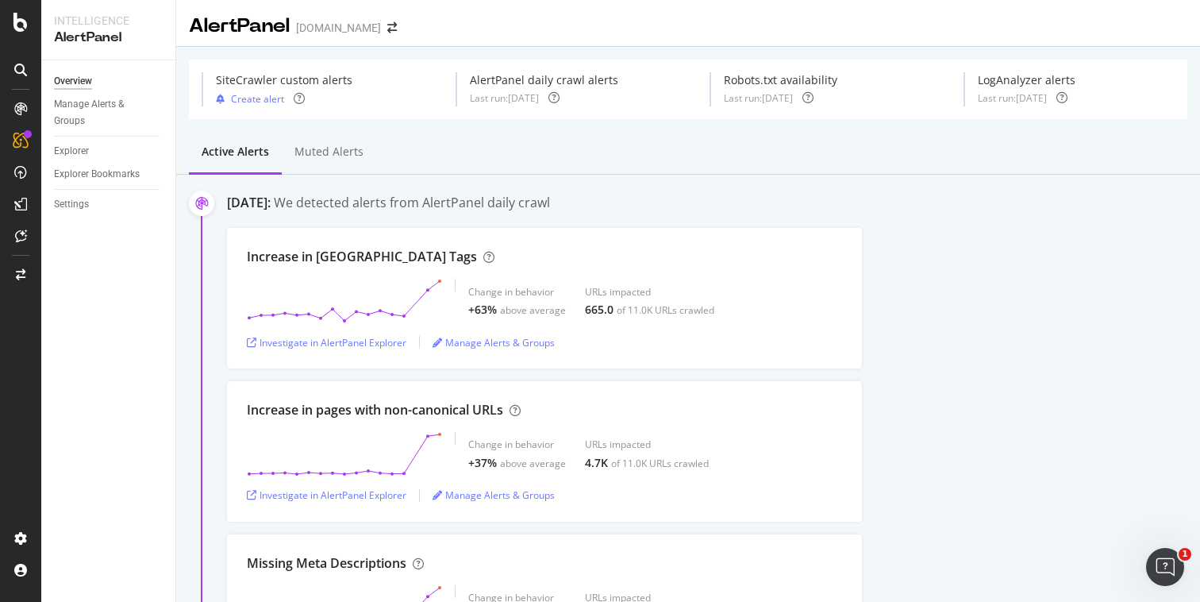
scroll to position [618, 0]
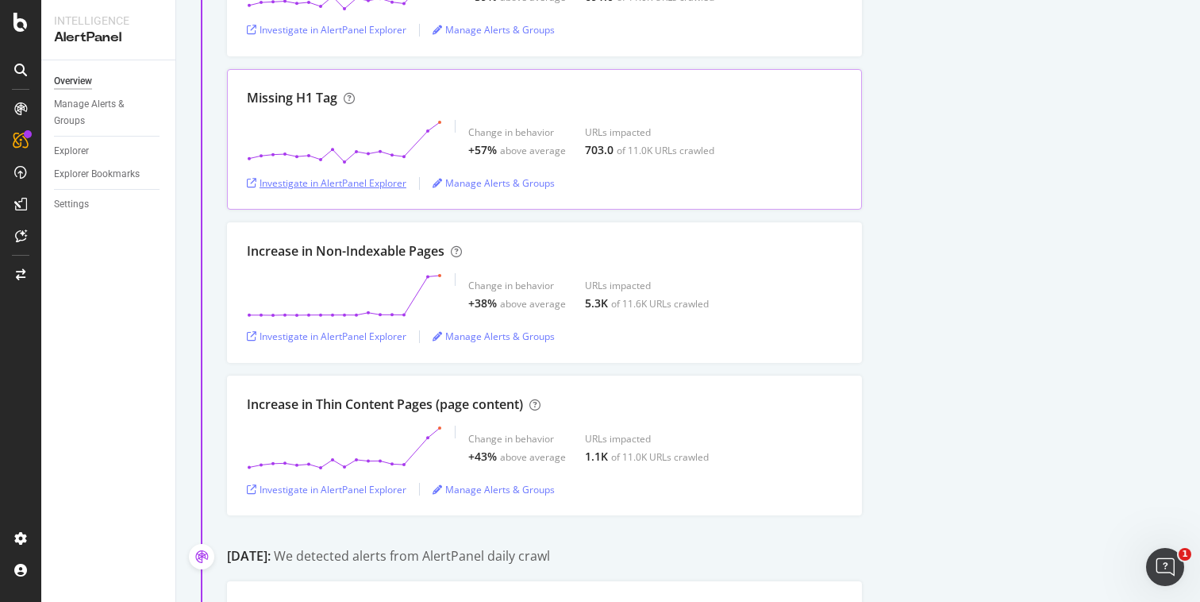
click at [323, 183] on div "Investigate in AlertPanel Explorer" at bounding box center [327, 182] width 160 height 13
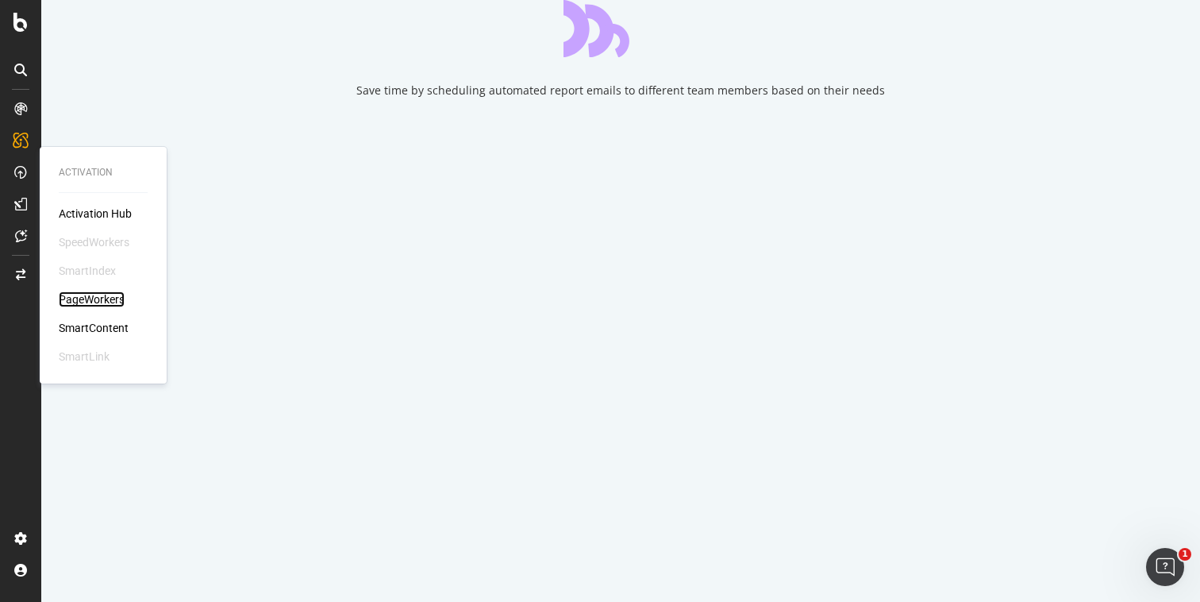
click at [87, 299] on div "PageWorkers" at bounding box center [92, 299] width 66 height 16
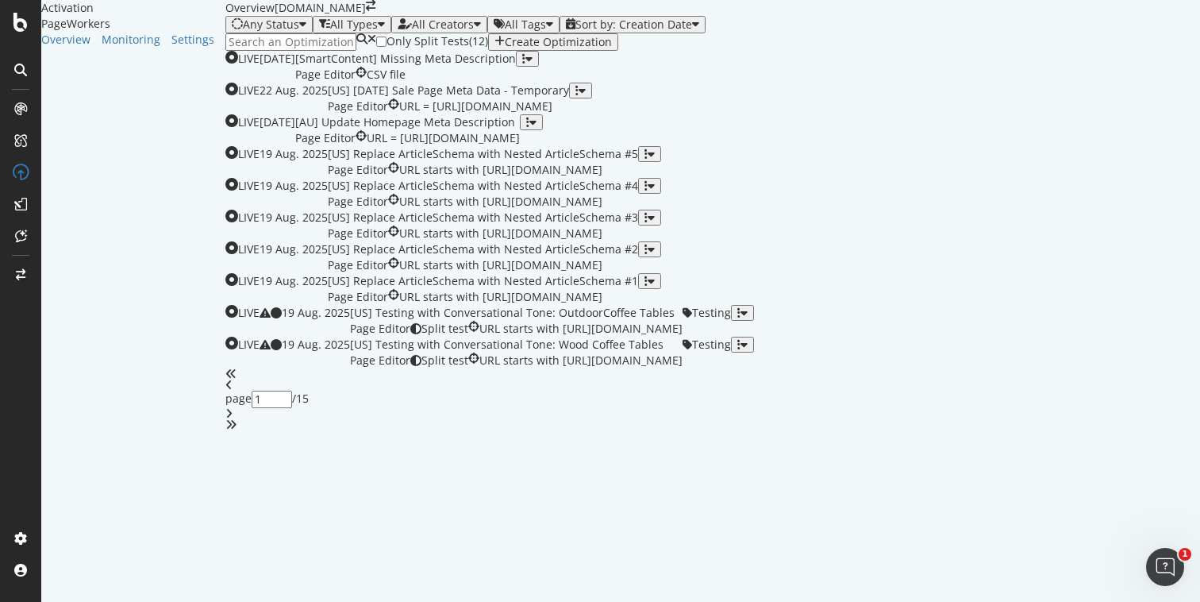
scroll to position [601, 0]
click at [233, 419] on icon "angle-right" at bounding box center [228, 413] width 7 height 11
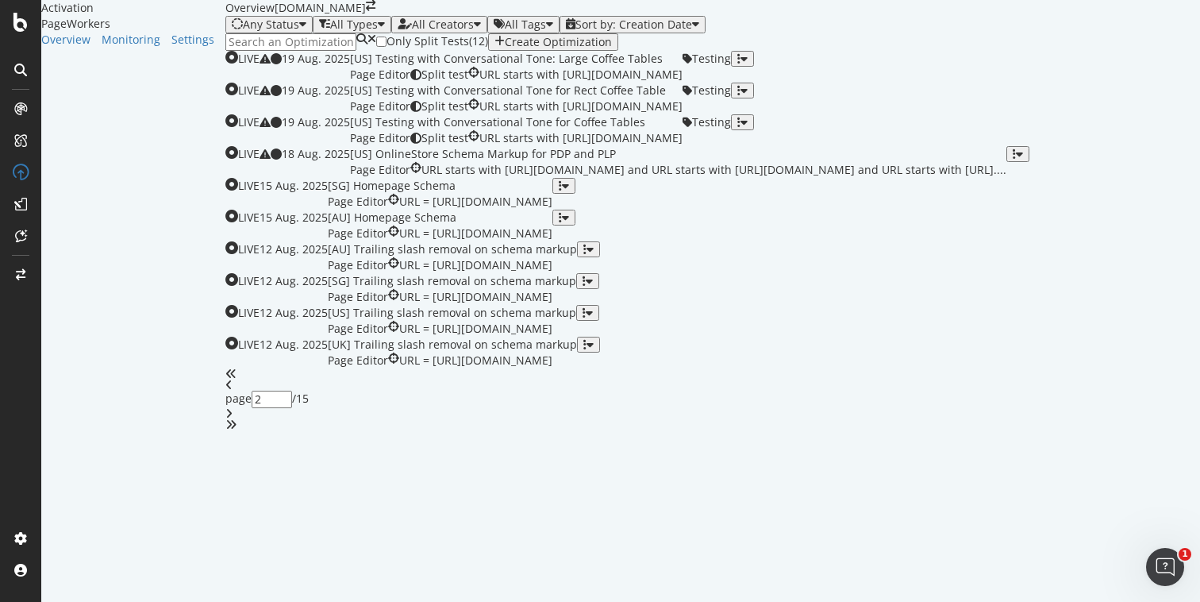
click at [622, 391] on div "angle-left" at bounding box center [712, 385] width 975 height 11
type input "1"
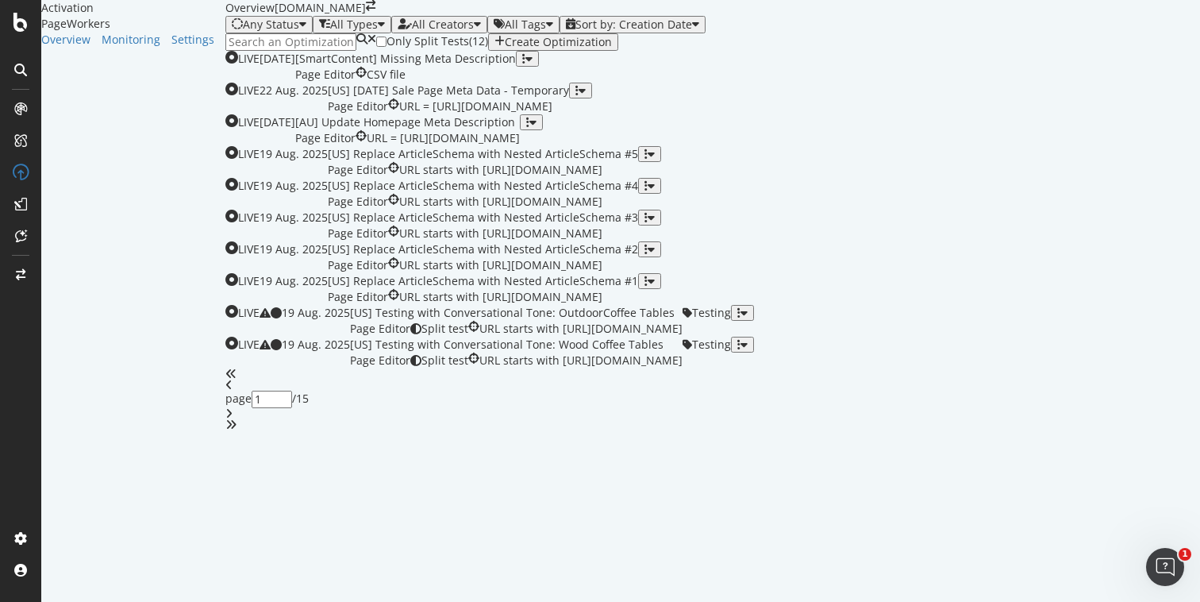
scroll to position [174, 0]
